Goal: Information Seeking & Learning: Learn about a topic

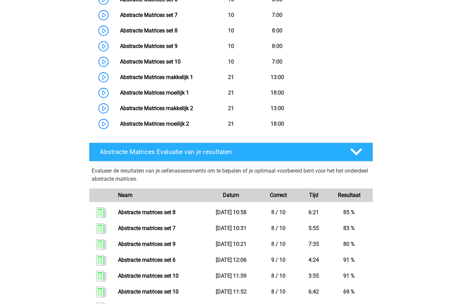
scroll to position [461, 0]
click at [173, 93] on link "Abstracte Matrices moeilijk 1" at bounding box center [154, 93] width 69 height 6
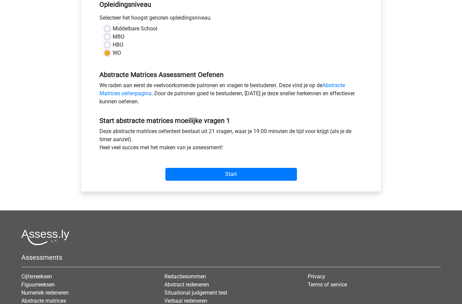
scroll to position [145, 0]
click at [203, 176] on input "Start" at bounding box center [230, 174] width 131 height 13
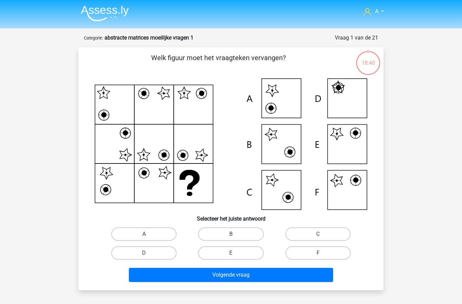
click at [221, 249] on label "E" at bounding box center [230, 253] width 65 height 14
click at [231, 253] on input "E" at bounding box center [233, 255] width 4 height 4
radio input "true"
click at [211, 274] on button "Volgende vraag" at bounding box center [231, 275] width 204 height 14
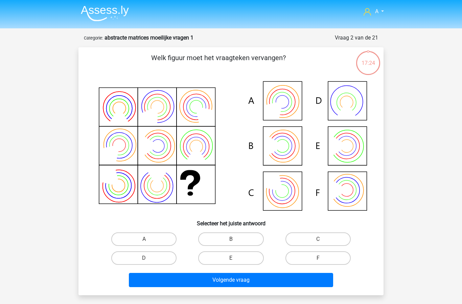
click at [139, 238] on label "A" at bounding box center [143, 240] width 65 height 14
click at [144, 239] on input "A" at bounding box center [146, 241] width 4 height 4
radio input "true"
click at [183, 286] on button "Volgende vraag" at bounding box center [231, 280] width 204 height 14
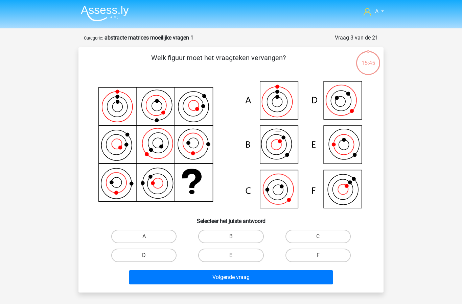
click at [307, 240] on label "C" at bounding box center [317, 237] width 65 height 14
click at [318, 240] on input "C" at bounding box center [320, 239] width 4 height 4
radio input "true"
click at [214, 277] on button "Volgende vraag" at bounding box center [231, 277] width 204 height 14
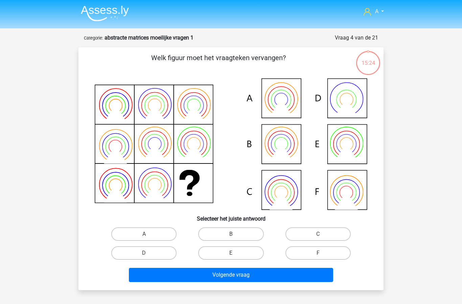
click at [237, 239] on label "B" at bounding box center [230, 234] width 65 height 14
click at [235, 239] on input "B" at bounding box center [233, 236] width 4 height 4
radio input "true"
click at [252, 277] on button "Volgende vraag" at bounding box center [231, 275] width 204 height 14
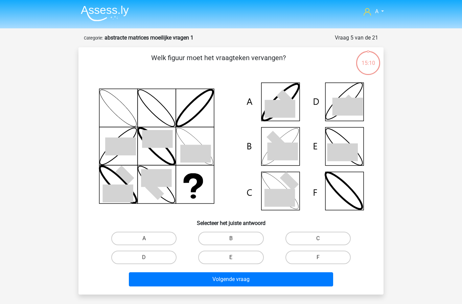
click at [220, 238] on label "B" at bounding box center [230, 239] width 65 height 14
click at [231, 239] on input "B" at bounding box center [233, 241] width 4 height 4
radio input "true"
click at [199, 279] on button "Volgende vraag" at bounding box center [231, 279] width 204 height 14
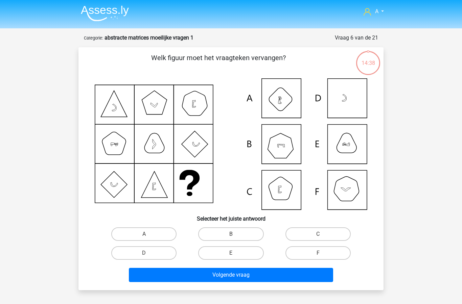
click at [232, 237] on input "B" at bounding box center [233, 236] width 4 height 4
radio input "true"
click at [261, 282] on button "Volgende vraag" at bounding box center [231, 275] width 204 height 14
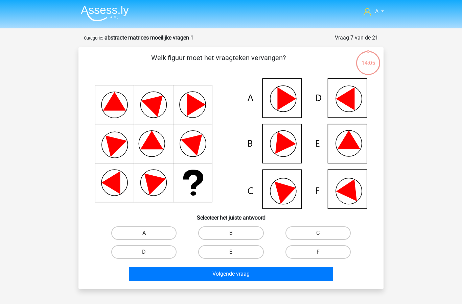
click at [235, 252] on input "E" at bounding box center [233, 254] width 4 height 4
radio input "true"
click at [235, 277] on button "Volgende vraag" at bounding box center [231, 274] width 204 height 14
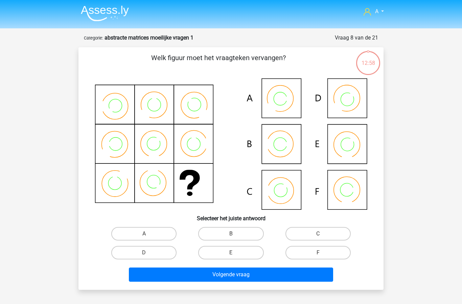
click at [229, 234] on label "B" at bounding box center [230, 234] width 65 height 14
click at [231, 234] on input "B" at bounding box center [233, 236] width 4 height 4
radio input "true"
click at [232, 278] on button "Volgende vraag" at bounding box center [231, 275] width 204 height 14
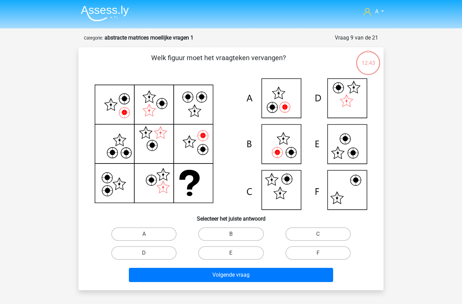
click at [146, 236] on input "A" at bounding box center [146, 236] width 4 height 4
radio input "true"
click at [204, 279] on button "Volgende vraag" at bounding box center [231, 275] width 204 height 14
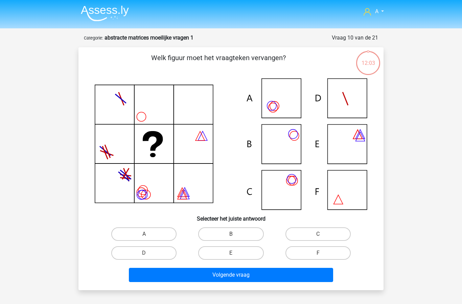
click at [302, 240] on label "C" at bounding box center [317, 234] width 65 height 14
click at [318, 239] on input "C" at bounding box center [320, 236] width 4 height 4
radio input "true"
click at [239, 281] on button "Volgende vraag" at bounding box center [231, 275] width 204 height 14
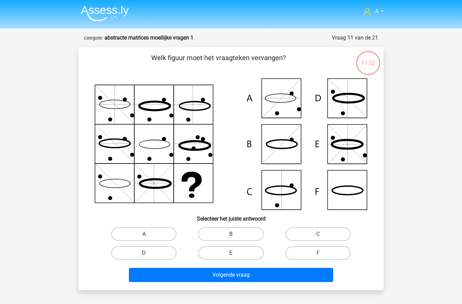
click at [309, 256] on label "F" at bounding box center [317, 253] width 65 height 14
click at [318, 256] on input "F" at bounding box center [320, 255] width 4 height 4
radio input "true"
click at [219, 282] on button "Volgende vraag" at bounding box center [231, 275] width 204 height 14
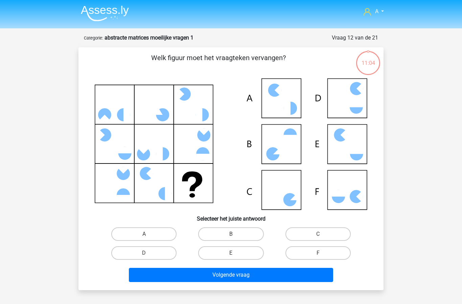
click at [304, 238] on label "C" at bounding box center [317, 234] width 65 height 14
click at [318, 238] on input "C" at bounding box center [320, 236] width 4 height 4
radio input "true"
click at [248, 282] on button "Volgende vraag" at bounding box center [231, 275] width 204 height 14
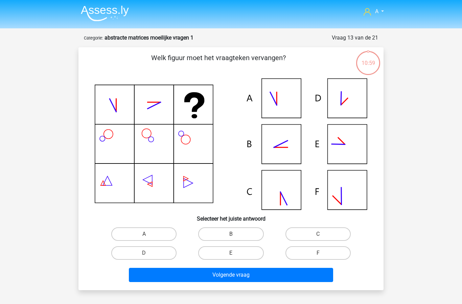
click at [236, 230] on label "B" at bounding box center [230, 234] width 65 height 14
click at [235, 234] on input "B" at bounding box center [233, 236] width 4 height 4
radio input "true"
click at [226, 281] on button "Volgende vraag" at bounding box center [231, 275] width 204 height 14
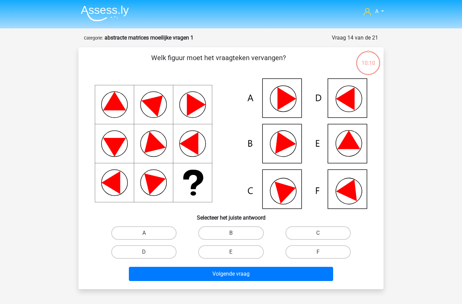
click at [231, 234] on input "B" at bounding box center [233, 235] width 4 height 4
radio input "true"
click at [231, 281] on button "Volgende vraag" at bounding box center [231, 274] width 204 height 14
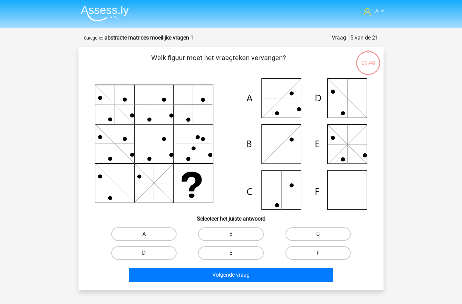
click at [306, 255] on label "F" at bounding box center [317, 253] width 65 height 14
click at [318, 255] on input "F" at bounding box center [320, 255] width 4 height 4
radio input "true"
click at [253, 281] on button "Volgende vraag" at bounding box center [231, 275] width 204 height 14
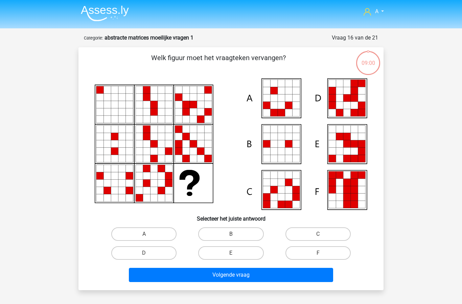
click at [229, 259] on label "E" at bounding box center [230, 253] width 65 height 14
click at [231, 258] on input "E" at bounding box center [233, 255] width 4 height 4
radio input "true"
click at [236, 277] on button "Volgende vraag" at bounding box center [231, 275] width 204 height 14
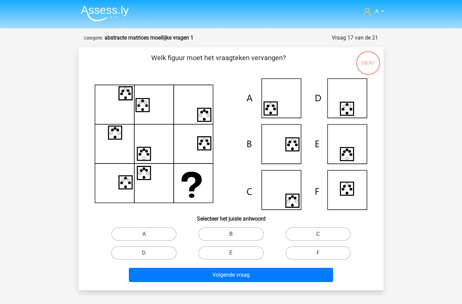
click at [223, 256] on label "E" at bounding box center [230, 253] width 65 height 14
click at [231, 256] on input "E" at bounding box center [233, 255] width 4 height 4
radio input "true"
click at [218, 282] on button "Volgende vraag" at bounding box center [231, 275] width 204 height 14
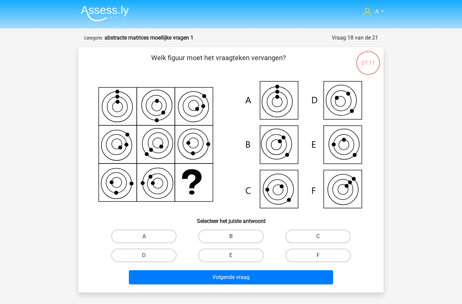
click at [292, 173] on icon at bounding box center [231, 145] width 272 height 134
click at [321, 236] on label "C" at bounding box center [317, 237] width 65 height 14
click at [321, 237] on input "C" at bounding box center [320, 239] width 4 height 4
radio input "true"
click at [278, 282] on button "Volgende vraag" at bounding box center [231, 277] width 204 height 14
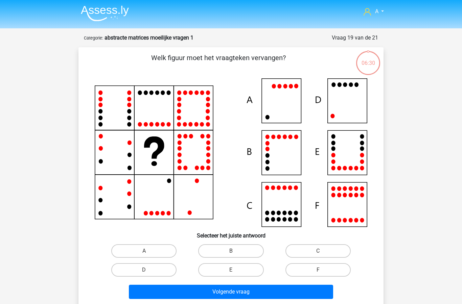
click at [153, 273] on label "D" at bounding box center [143, 270] width 65 height 14
click at [148, 273] on input "D" at bounding box center [146, 272] width 4 height 4
radio input "true"
click at [204, 291] on button "Volgende vraag" at bounding box center [231, 292] width 204 height 14
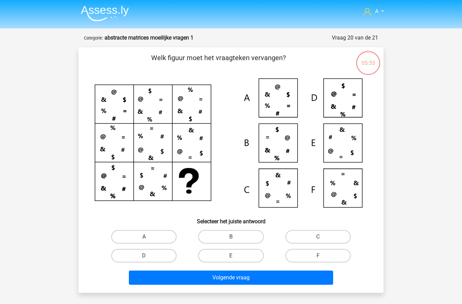
click at [322, 233] on label "C" at bounding box center [317, 237] width 65 height 14
click at [322, 237] on input "C" at bounding box center [320, 239] width 4 height 4
radio input "true"
click at [261, 281] on button "Volgende vraag" at bounding box center [231, 278] width 204 height 14
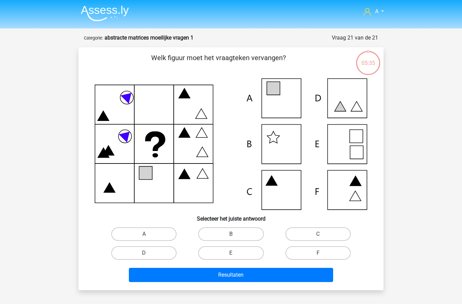
click at [154, 234] on label "A" at bounding box center [143, 234] width 65 height 14
click at [148, 234] on input "A" at bounding box center [146, 236] width 4 height 4
radio input "true"
click at [224, 279] on button "Resultaten" at bounding box center [231, 275] width 204 height 14
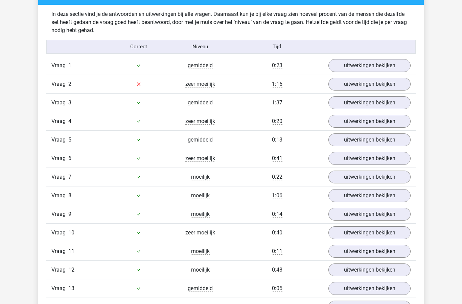
scroll to position [408, 0]
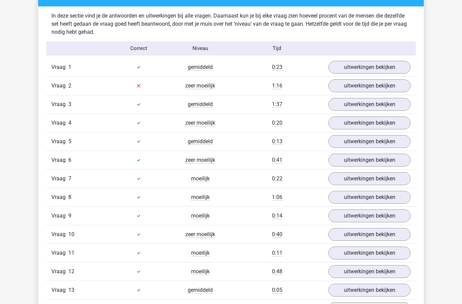
click at [364, 90] on link "uitwerkingen bekijken" at bounding box center [369, 85] width 82 height 13
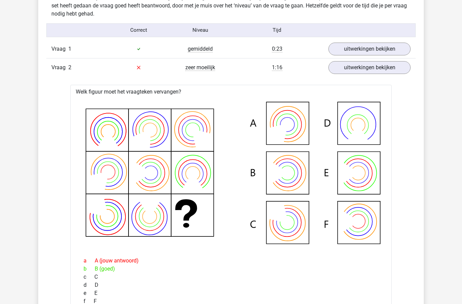
scroll to position [428, 0]
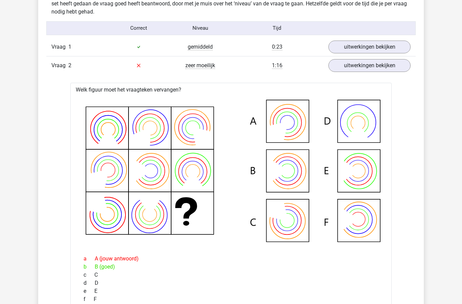
click at [343, 47] on link "uitwerkingen bekijken" at bounding box center [369, 47] width 82 height 13
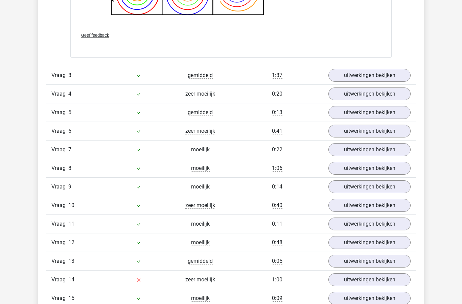
scroll to position [1246, 0]
click at [350, 78] on link "uitwerkingen bekijken" at bounding box center [369, 75] width 82 height 13
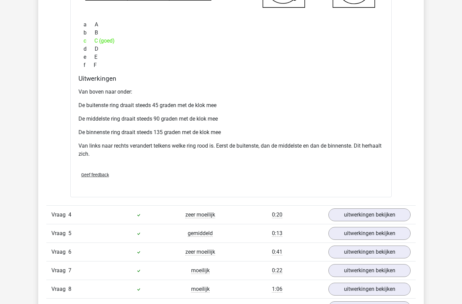
scroll to position [1487, 0]
click at [345, 216] on link "uitwerkingen bekijken" at bounding box center [369, 215] width 82 height 13
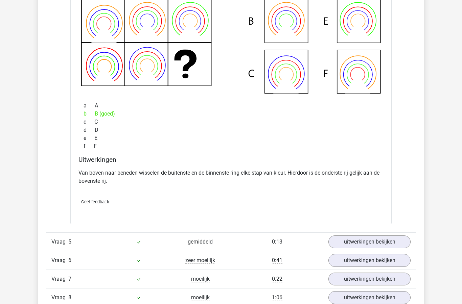
scroll to position [1784, 0]
click at [346, 243] on link "uitwerkingen bekijken" at bounding box center [369, 242] width 82 height 13
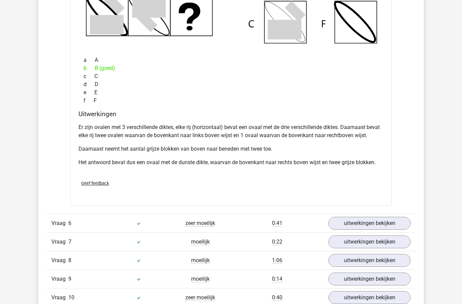
click at [340, 220] on link "uitwerkingen bekijken" at bounding box center [369, 223] width 82 height 13
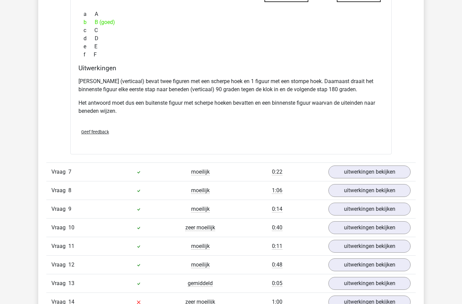
scroll to position [2558, 0]
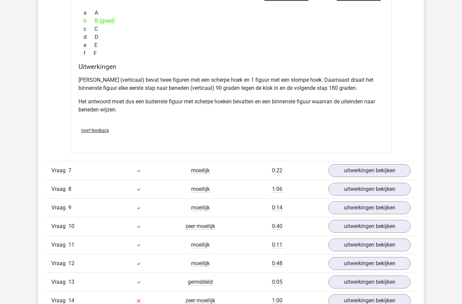
click at [338, 176] on link "uitwerkingen bekijken" at bounding box center [369, 170] width 82 height 13
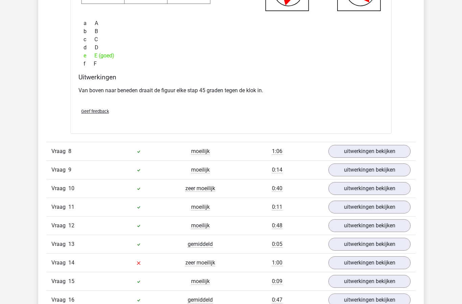
scroll to position [2892, 0]
click at [344, 153] on link "uitwerkingen bekijken" at bounding box center [369, 151] width 82 height 13
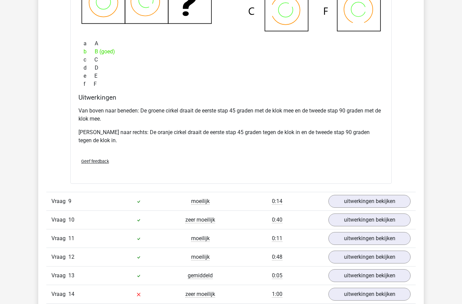
click at [342, 204] on link "uitwerkingen bekijken" at bounding box center [369, 201] width 82 height 13
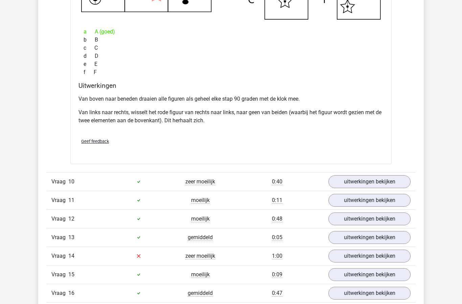
click at [339, 182] on link "uitwerkingen bekijken" at bounding box center [369, 181] width 82 height 13
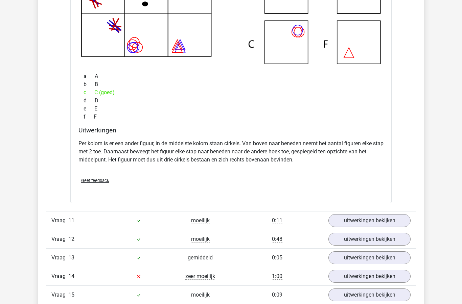
scroll to position [3839, 0]
click at [336, 218] on link "uitwerkingen bekijken" at bounding box center [369, 220] width 82 height 13
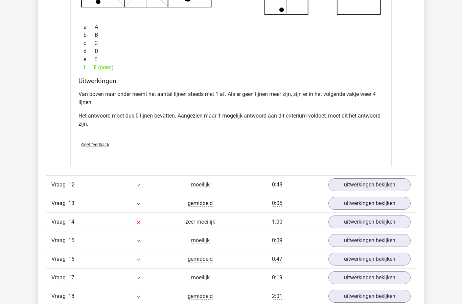
click at [336, 185] on link "uitwerkingen bekijken" at bounding box center [369, 184] width 82 height 13
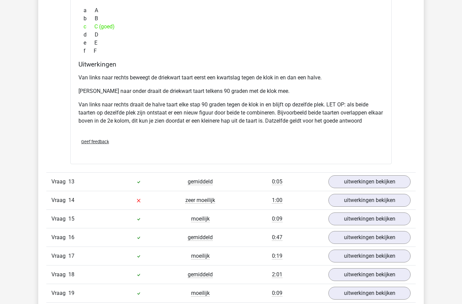
click at [335, 185] on link "uitwerkingen bekijken" at bounding box center [369, 181] width 82 height 13
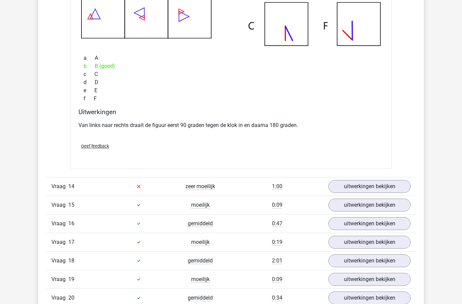
scroll to position [4894, 0]
click at [342, 188] on link "uitwerkingen bekijken" at bounding box center [369, 186] width 82 height 13
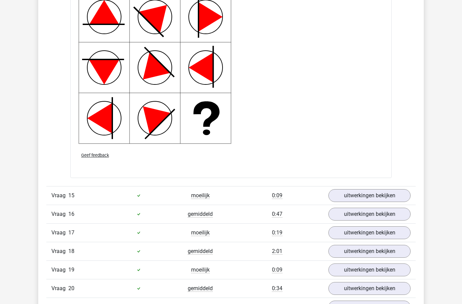
scroll to position [5428, 0]
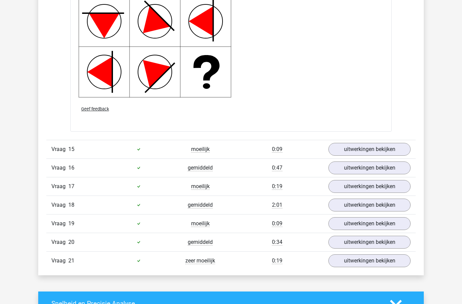
click at [337, 152] on link "uitwerkingen bekijken" at bounding box center [369, 149] width 82 height 13
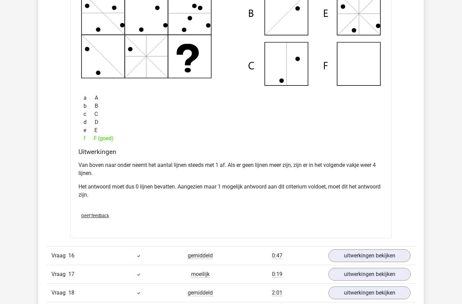
scroll to position [5669, 0]
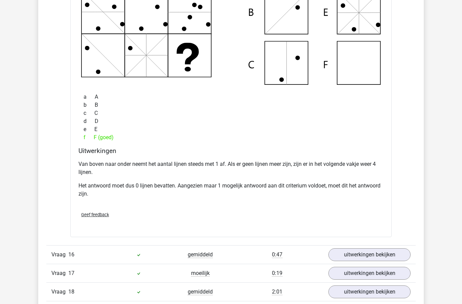
click at [337, 256] on link "uitwerkingen bekijken" at bounding box center [369, 254] width 82 height 13
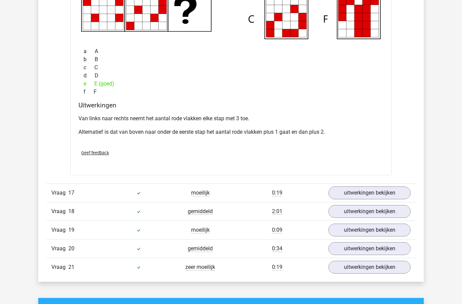
click at [336, 196] on link "uitwerkingen bekijken" at bounding box center [369, 193] width 82 height 13
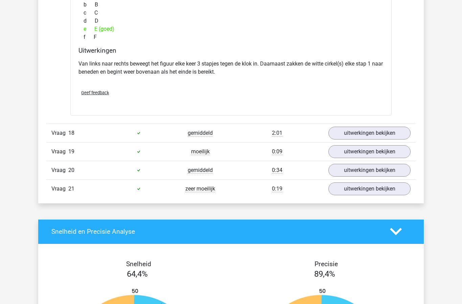
click at [339, 137] on link "uitwerkingen bekijken" at bounding box center [369, 133] width 82 height 13
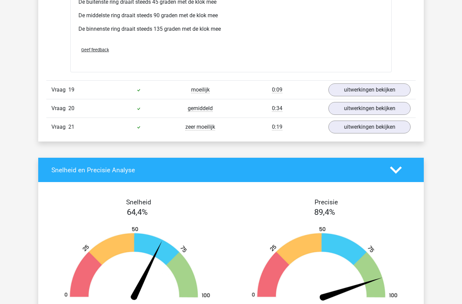
scroll to position [6852, 0]
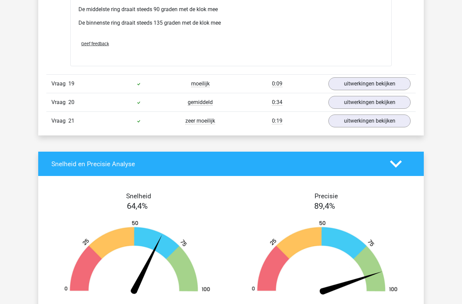
click at [340, 88] on link "uitwerkingen bekijken" at bounding box center [369, 83] width 82 height 13
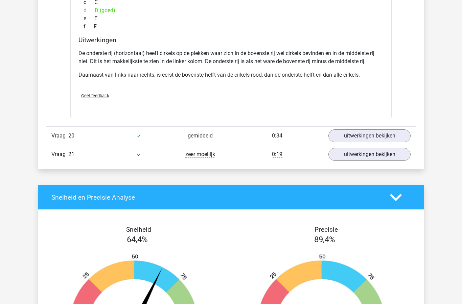
scroll to position [7176, 0]
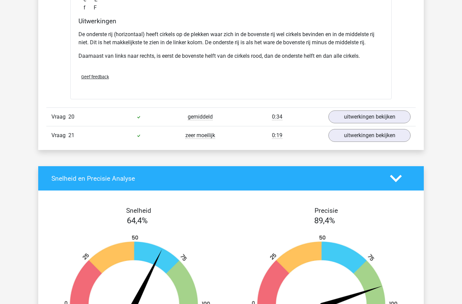
click at [344, 118] on link "uitwerkingen bekijken" at bounding box center [369, 117] width 82 height 13
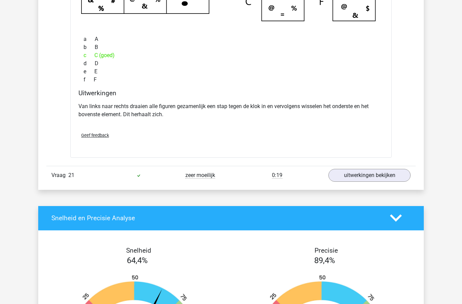
scroll to position [7445, 0]
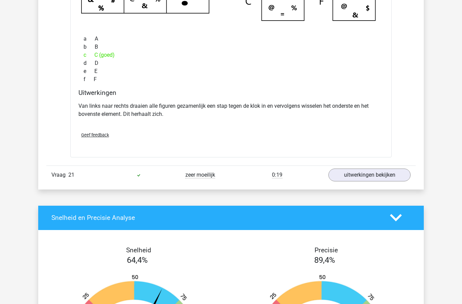
click at [336, 175] on link "uitwerkingen bekijken" at bounding box center [369, 175] width 82 height 13
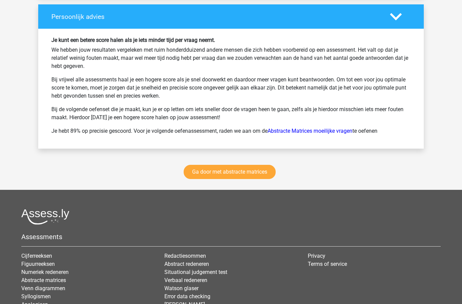
scroll to position [8202, 0]
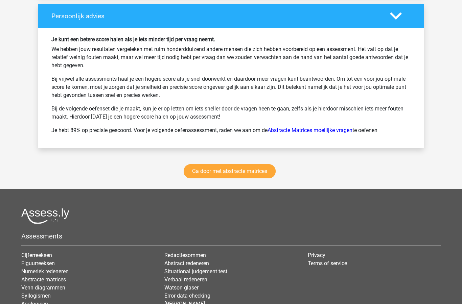
click at [244, 175] on link "Ga door met abstracte matrices" at bounding box center [230, 171] width 92 height 14
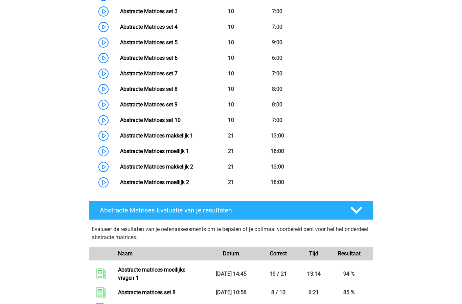
scroll to position [403, 0]
click at [157, 183] on link "Abstracte Matrices moeilijk 2" at bounding box center [154, 182] width 69 height 6
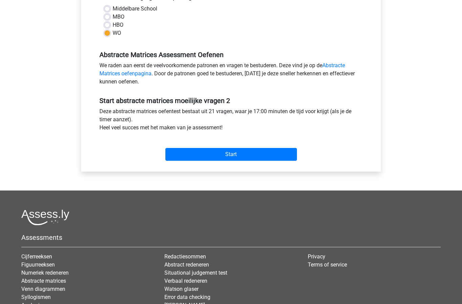
scroll to position [165, 0]
click at [201, 161] on input "Start" at bounding box center [230, 154] width 131 height 13
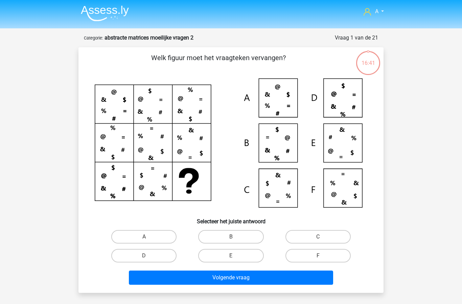
scroll to position [1, 0]
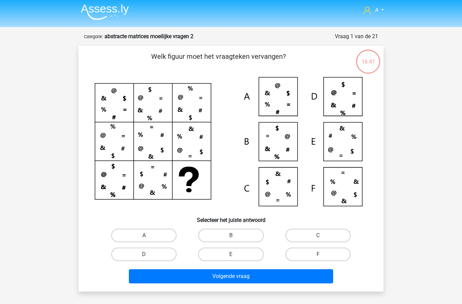
click at [307, 235] on label "C" at bounding box center [317, 236] width 65 height 14
click at [318, 236] on input "C" at bounding box center [320, 238] width 4 height 4
radio input "true"
click at [256, 281] on button "Volgende vraag" at bounding box center [231, 276] width 204 height 14
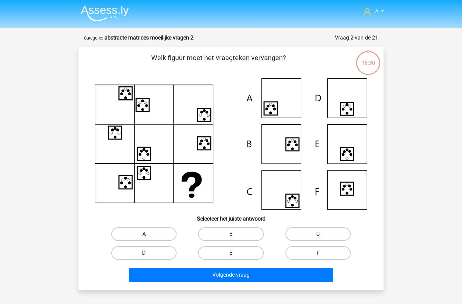
click at [230, 258] on label "E" at bounding box center [230, 253] width 65 height 14
click at [231, 258] on input "E" at bounding box center [233, 255] width 4 height 4
radio input "true"
click at [215, 279] on button "Volgende vraag" at bounding box center [231, 275] width 204 height 14
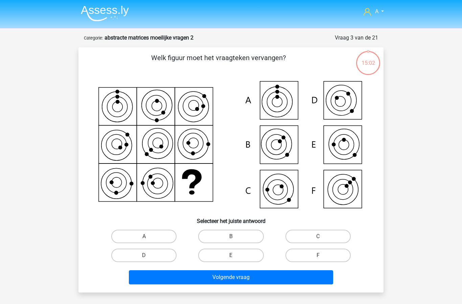
click at [313, 238] on label "C" at bounding box center [317, 237] width 65 height 14
click at [318, 238] on input "C" at bounding box center [320, 239] width 4 height 4
radio input "true"
click at [243, 284] on button "Volgende vraag" at bounding box center [231, 277] width 204 height 14
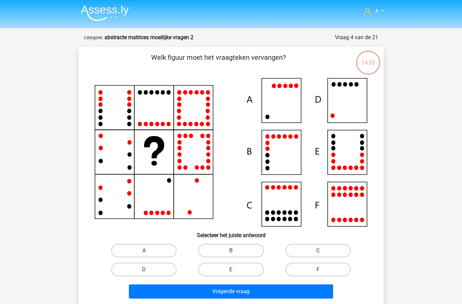
scroll to position [0, 0]
click at [142, 267] on label "D" at bounding box center [143, 270] width 65 height 14
click at [144, 270] on input "D" at bounding box center [146, 272] width 4 height 4
radio input "true"
click at [143, 267] on label "D" at bounding box center [143, 270] width 65 height 14
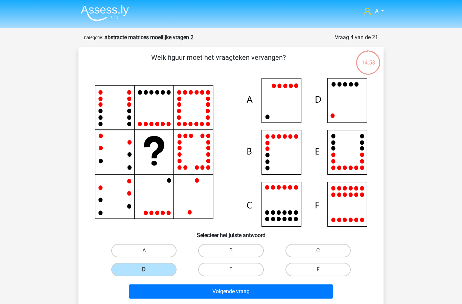
click at [144, 270] on input "D" at bounding box center [146, 272] width 4 height 4
click at [166, 292] on button "Volgende vraag" at bounding box center [231, 292] width 204 height 14
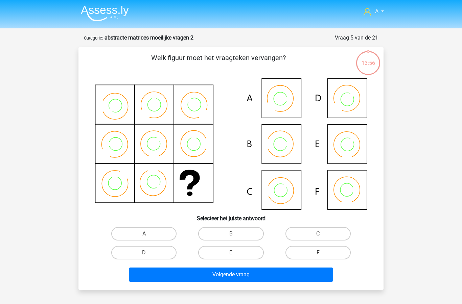
click at [226, 240] on label "B" at bounding box center [230, 234] width 65 height 14
click at [231, 238] on input "B" at bounding box center [233, 236] width 4 height 4
radio input "true"
click at [215, 281] on button "Volgende vraag" at bounding box center [231, 275] width 204 height 14
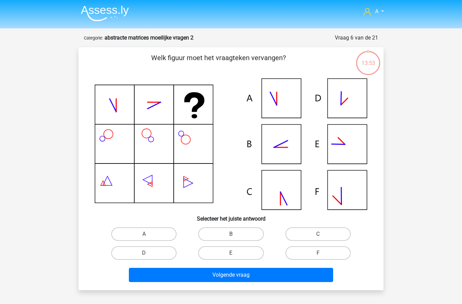
click at [228, 236] on label "B" at bounding box center [230, 234] width 65 height 14
click at [231, 236] on input "B" at bounding box center [233, 236] width 4 height 4
radio input "true"
click at [223, 280] on button "Volgende vraag" at bounding box center [231, 275] width 204 height 14
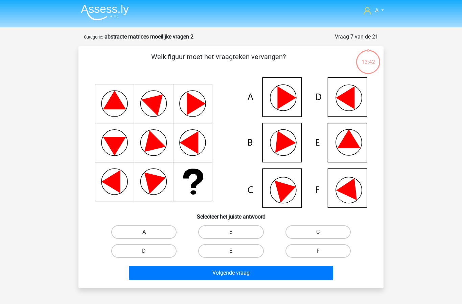
click at [225, 233] on label "B" at bounding box center [230, 233] width 65 height 14
click at [231, 233] on input "B" at bounding box center [233, 235] width 4 height 4
radio input "true"
click at [217, 278] on button "Volgende vraag" at bounding box center [231, 273] width 204 height 14
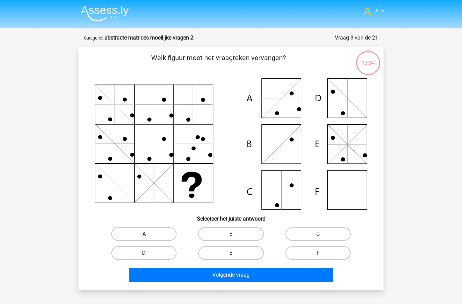
click at [305, 257] on label "F" at bounding box center [317, 253] width 65 height 14
click at [318, 257] on input "F" at bounding box center [320, 255] width 4 height 4
radio input "true"
click at [268, 275] on button "Volgende vraag" at bounding box center [231, 275] width 204 height 14
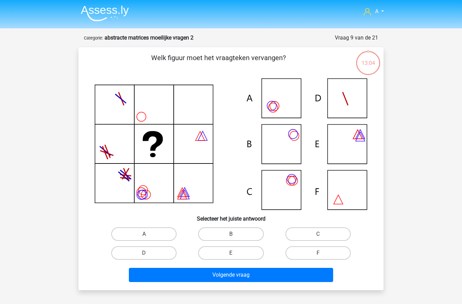
click at [307, 238] on label "C" at bounding box center [317, 234] width 65 height 14
click at [318, 238] on input "C" at bounding box center [320, 236] width 4 height 4
radio input "true"
click at [247, 275] on button "Volgende vraag" at bounding box center [231, 275] width 204 height 14
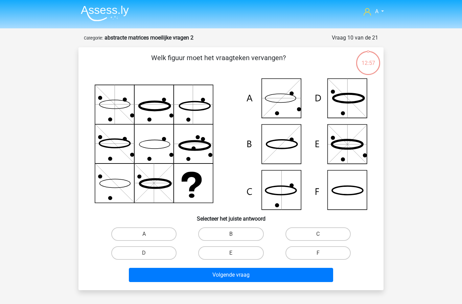
click at [306, 260] on label "F" at bounding box center [317, 253] width 65 height 14
click at [318, 258] on input "F" at bounding box center [320, 255] width 4 height 4
radio input "true"
click at [229, 277] on button "Volgende vraag" at bounding box center [231, 275] width 204 height 14
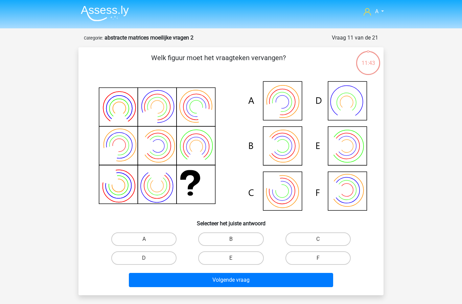
click at [219, 239] on label "B" at bounding box center [230, 240] width 65 height 14
click at [231, 239] on input "B" at bounding box center [233, 241] width 4 height 4
radio input "true"
click at [207, 278] on button "Volgende vraag" at bounding box center [231, 280] width 204 height 14
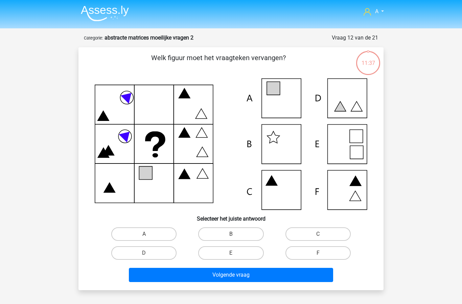
click at [150, 235] on label "A" at bounding box center [143, 234] width 65 height 14
click at [148, 235] on input "A" at bounding box center [146, 236] width 4 height 4
radio input "true"
click at [171, 277] on button "Volgende vraag" at bounding box center [231, 275] width 204 height 14
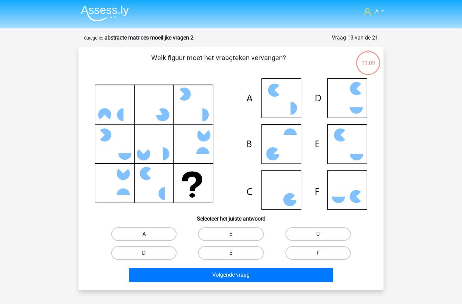
click at [299, 239] on label "C" at bounding box center [317, 234] width 65 height 14
click at [318, 239] on input "C" at bounding box center [320, 236] width 4 height 4
radio input "true"
click at [257, 273] on button "Volgende vraag" at bounding box center [231, 275] width 204 height 14
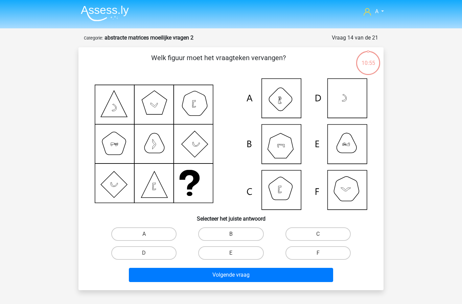
click at [220, 238] on label "B" at bounding box center [230, 234] width 65 height 14
click at [231, 238] on input "B" at bounding box center [233, 236] width 4 height 4
radio input "true"
click at [212, 272] on button "Volgende vraag" at bounding box center [231, 275] width 204 height 14
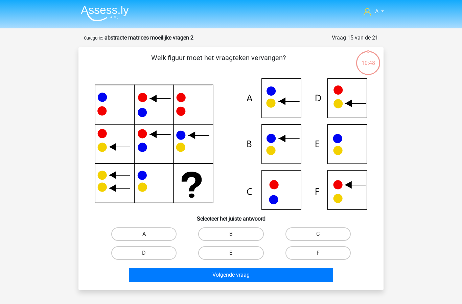
click at [227, 229] on label "B" at bounding box center [230, 234] width 65 height 14
click at [231, 234] on input "B" at bounding box center [233, 236] width 4 height 4
radio input "true"
click at [220, 274] on button "Volgende vraag" at bounding box center [231, 275] width 204 height 14
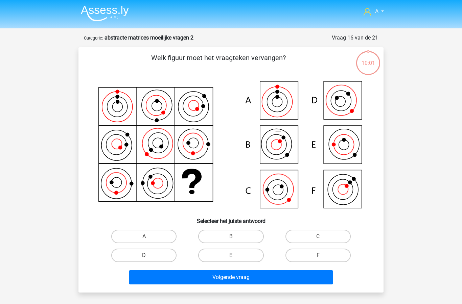
click at [309, 238] on label "C" at bounding box center [317, 237] width 65 height 14
click at [318, 238] on input "C" at bounding box center [320, 239] width 4 height 4
radio input "true"
click at [259, 277] on button "Volgende vraag" at bounding box center [231, 277] width 204 height 14
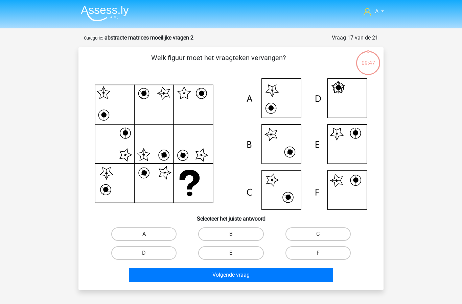
click at [234, 252] on label "E" at bounding box center [230, 253] width 65 height 14
click at [234, 253] on input "E" at bounding box center [233, 255] width 4 height 4
radio input "true"
click at [233, 278] on button "Volgende vraag" at bounding box center [231, 275] width 204 height 14
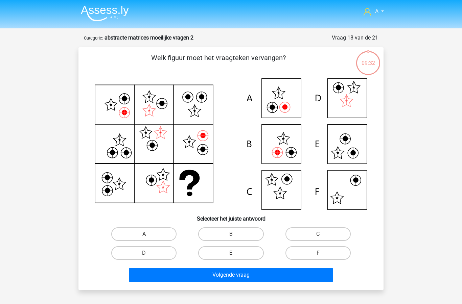
click at [142, 235] on label "A" at bounding box center [143, 234] width 65 height 14
click at [144, 235] on input "A" at bounding box center [146, 236] width 4 height 4
radio input "true"
click at [207, 281] on button "Volgende vraag" at bounding box center [231, 275] width 204 height 14
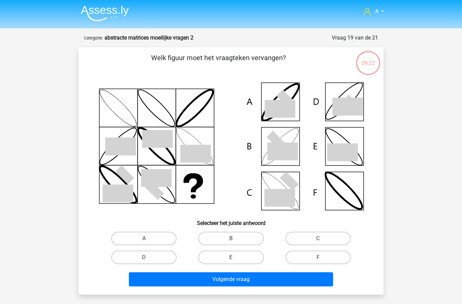
click at [230, 241] on label "B" at bounding box center [230, 239] width 65 height 14
click at [231, 241] on input "B" at bounding box center [233, 241] width 4 height 4
radio input "true"
click at [225, 282] on button "Volgende vraag" at bounding box center [231, 279] width 204 height 14
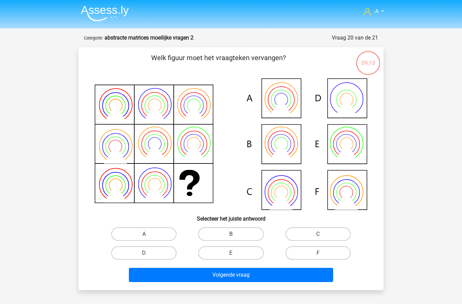
click at [227, 236] on label "B" at bounding box center [230, 234] width 65 height 14
click at [231, 236] on input "B" at bounding box center [233, 236] width 4 height 4
radio input "true"
click at [229, 280] on button "Volgende vraag" at bounding box center [231, 275] width 204 height 14
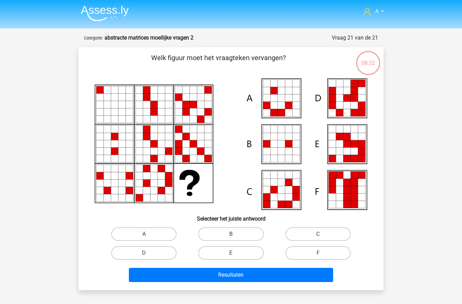
click at [224, 257] on label "E" at bounding box center [230, 253] width 65 height 14
click at [231, 257] on input "E" at bounding box center [233, 255] width 4 height 4
radio input "true"
click at [216, 281] on button "Resultaten" at bounding box center [231, 275] width 204 height 14
click at [233, 278] on button "Resultaten" at bounding box center [231, 275] width 204 height 14
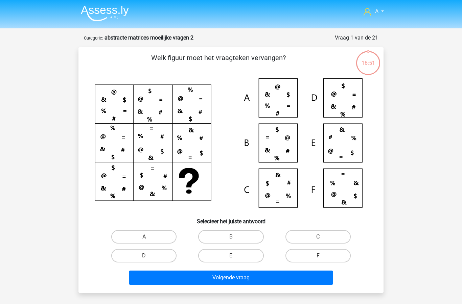
click at [308, 241] on label "C" at bounding box center [317, 237] width 65 height 14
click at [318, 241] on input "C" at bounding box center [320, 239] width 4 height 4
radio input "true"
click at [255, 285] on button "Volgende vraag" at bounding box center [231, 278] width 204 height 14
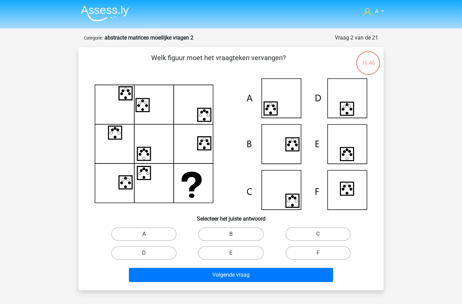
click at [236, 258] on label "E" at bounding box center [230, 253] width 65 height 14
click at [235, 258] on input "E" at bounding box center [233, 255] width 4 height 4
radio input "true"
click at [224, 277] on button "Volgende vraag" at bounding box center [231, 275] width 204 height 14
